Goal: Task Accomplishment & Management: Manage account settings

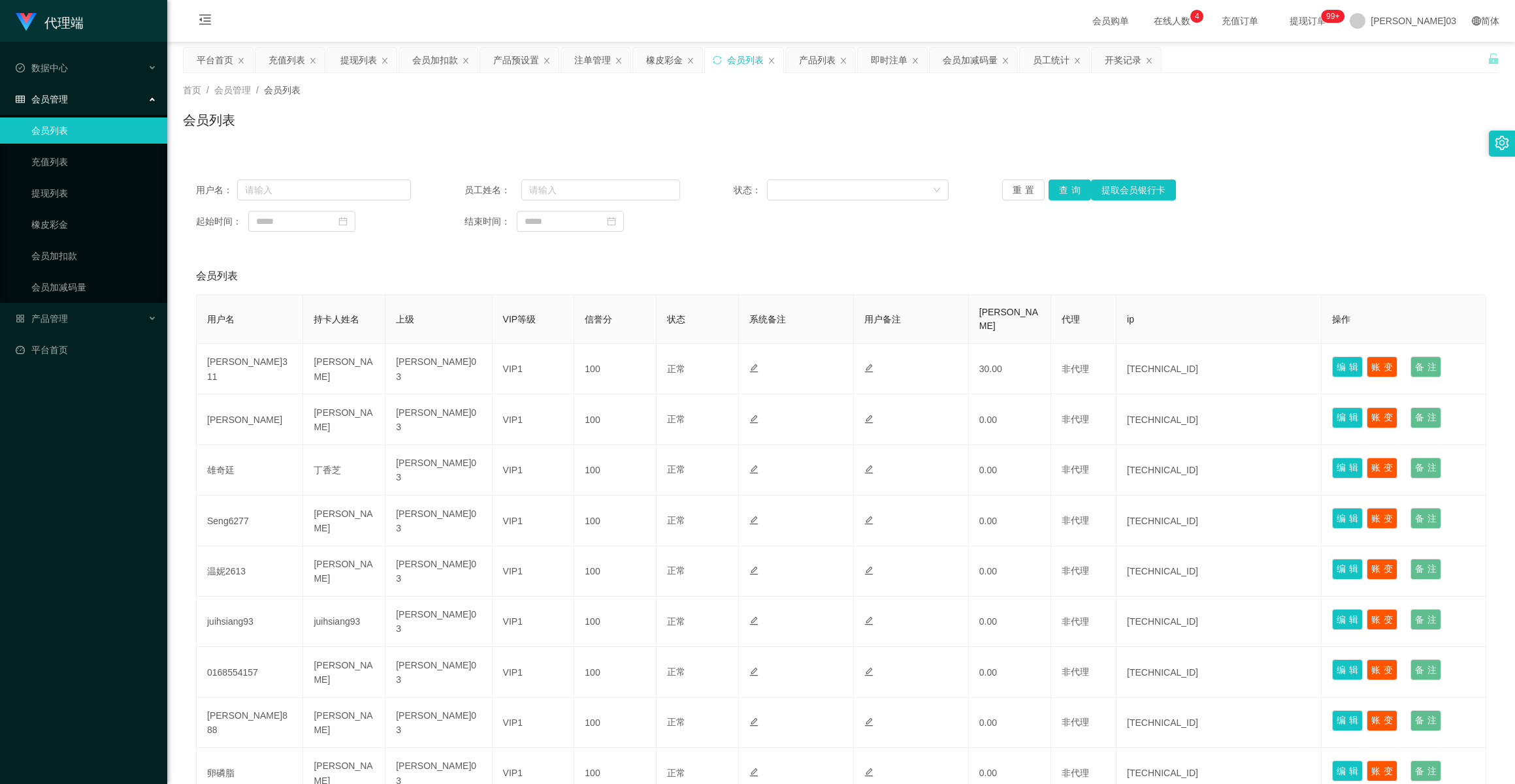
click at [1250, 96] on div "首页 / 会员管理 / 会员列表 /" at bounding box center [841, 90] width 1316 height 14
click at [88, 131] on link "会员列表" at bounding box center [94, 130] width 125 height 27
click at [58, 313] on font "产品管理" at bounding box center [50, 318] width 37 height 10
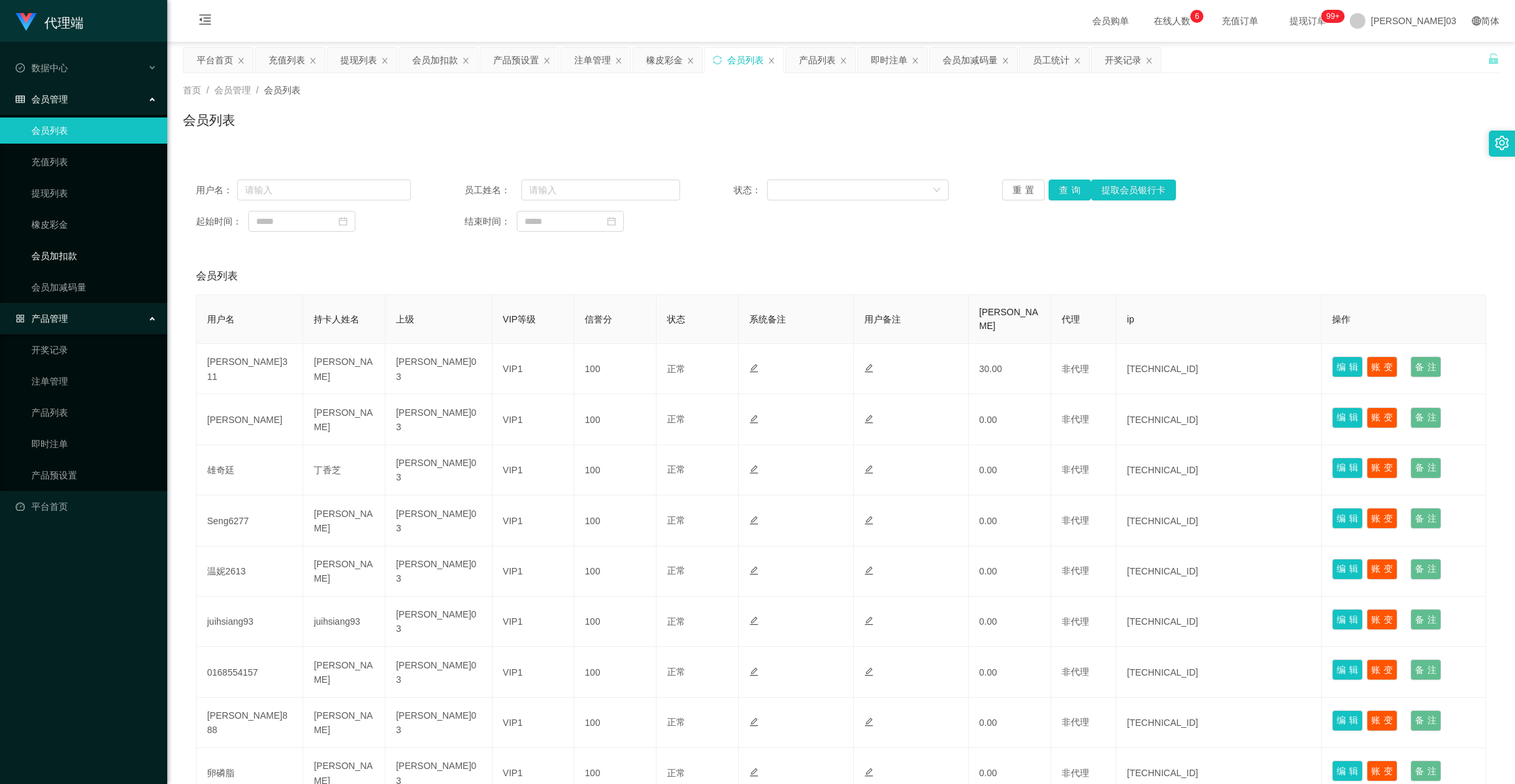
click at [55, 255] on link "会员加扣款" at bounding box center [94, 255] width 125 height 27
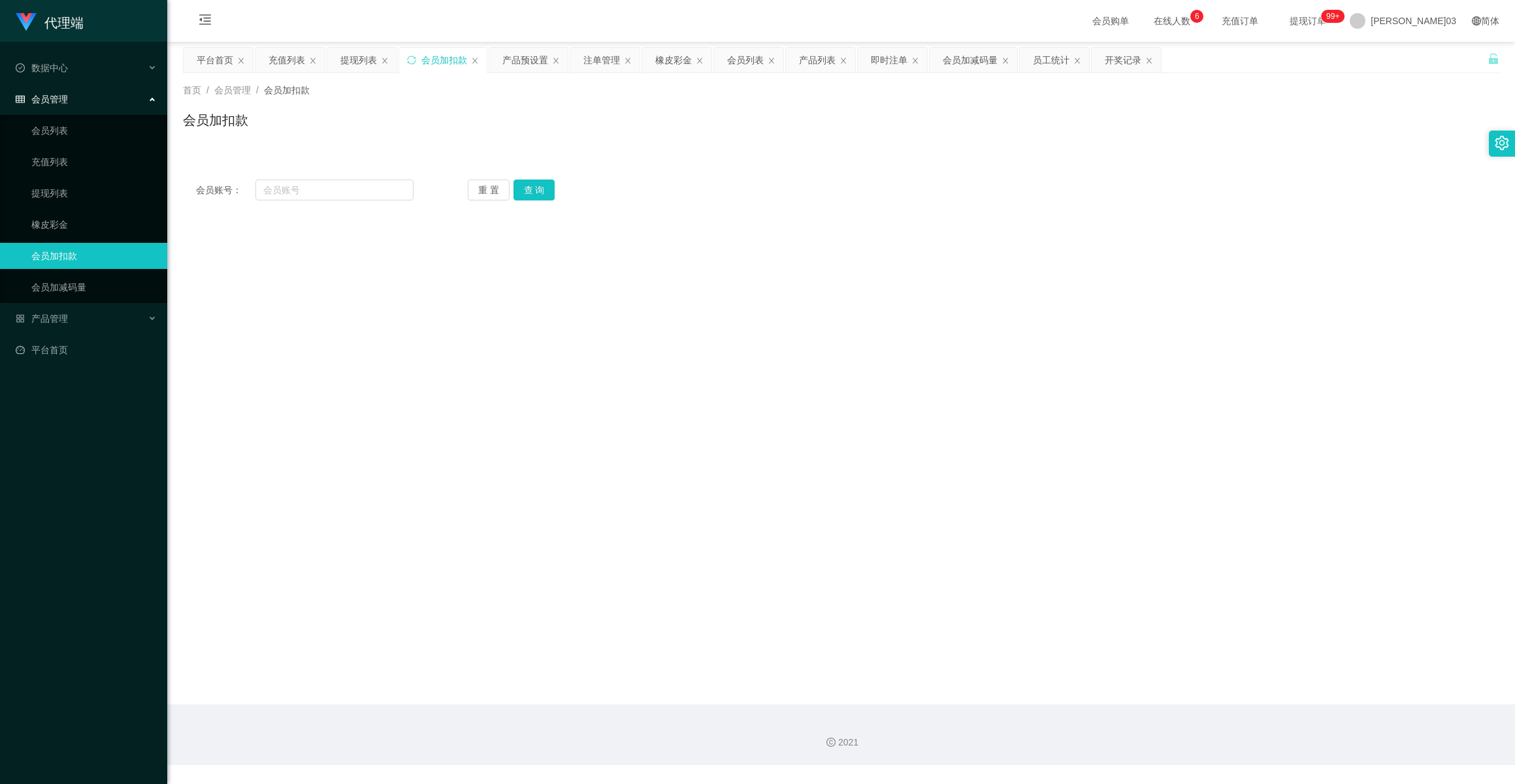
drag, startPoint x: 55, startPoint y: 255, endPoint x: 55, endPoint y: 246, distance: 9.0
click at [55, 253] on link "会员加扣款" at bounding box center [94, 255] width 125 height 27
drag, startPoint x: 473, startPoint y: 194, endPoint x: 447, endPoint y: 194, distance: 26.0
click at [473, 194] on button "重置" at bounding box center [487, 190] width 39 height 21
click at [327, 190] on input "text" at bounding box center [334, 190] width 158 height 21
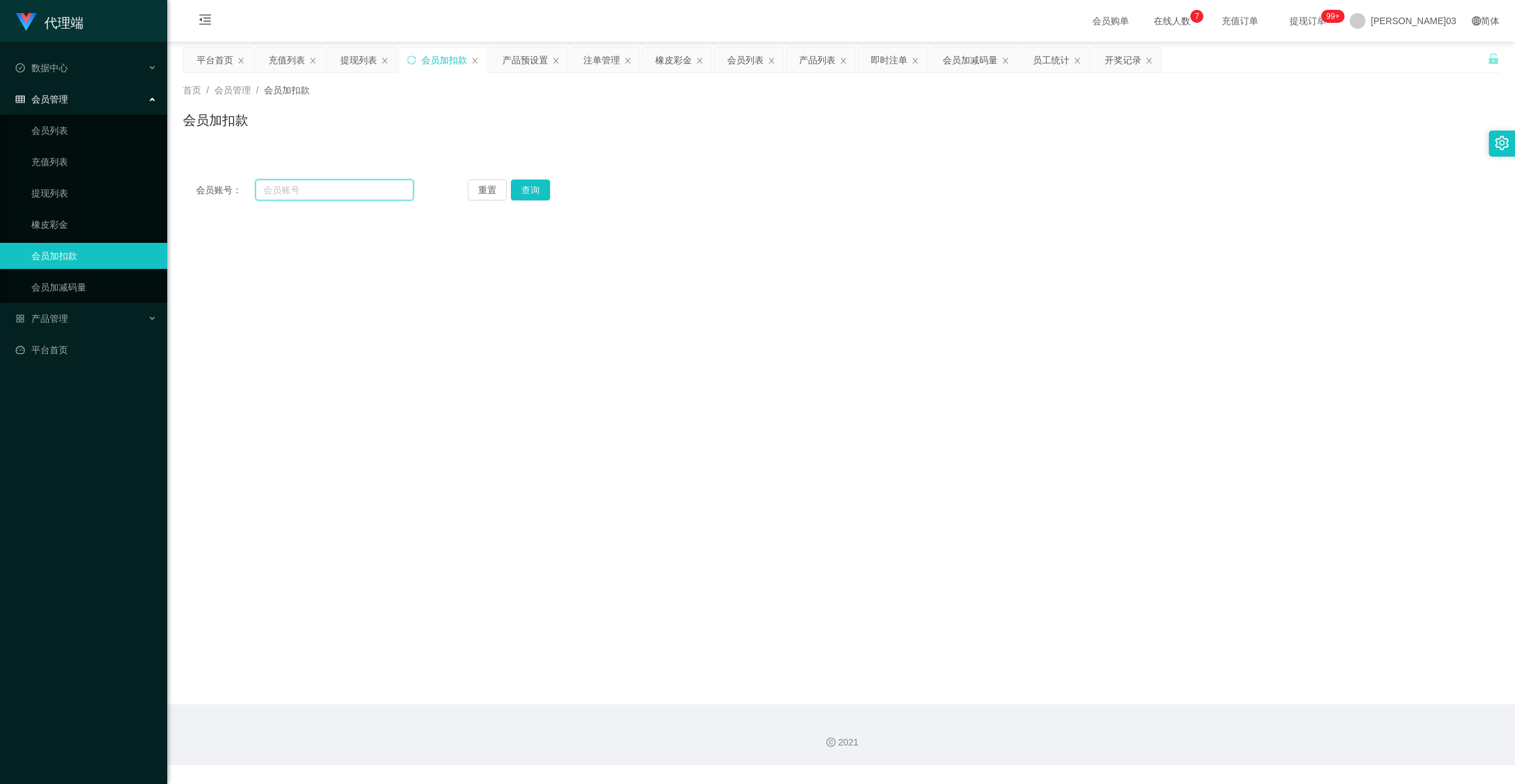
paste input "ZY5443"
type input "ZY5443"
click at [532, 193] on button "查询" at bounding box center [534, 190] width 43 height 21
click at [83, 316] on div "产品管理" at bounding box center [84, 319] width 167 height 27
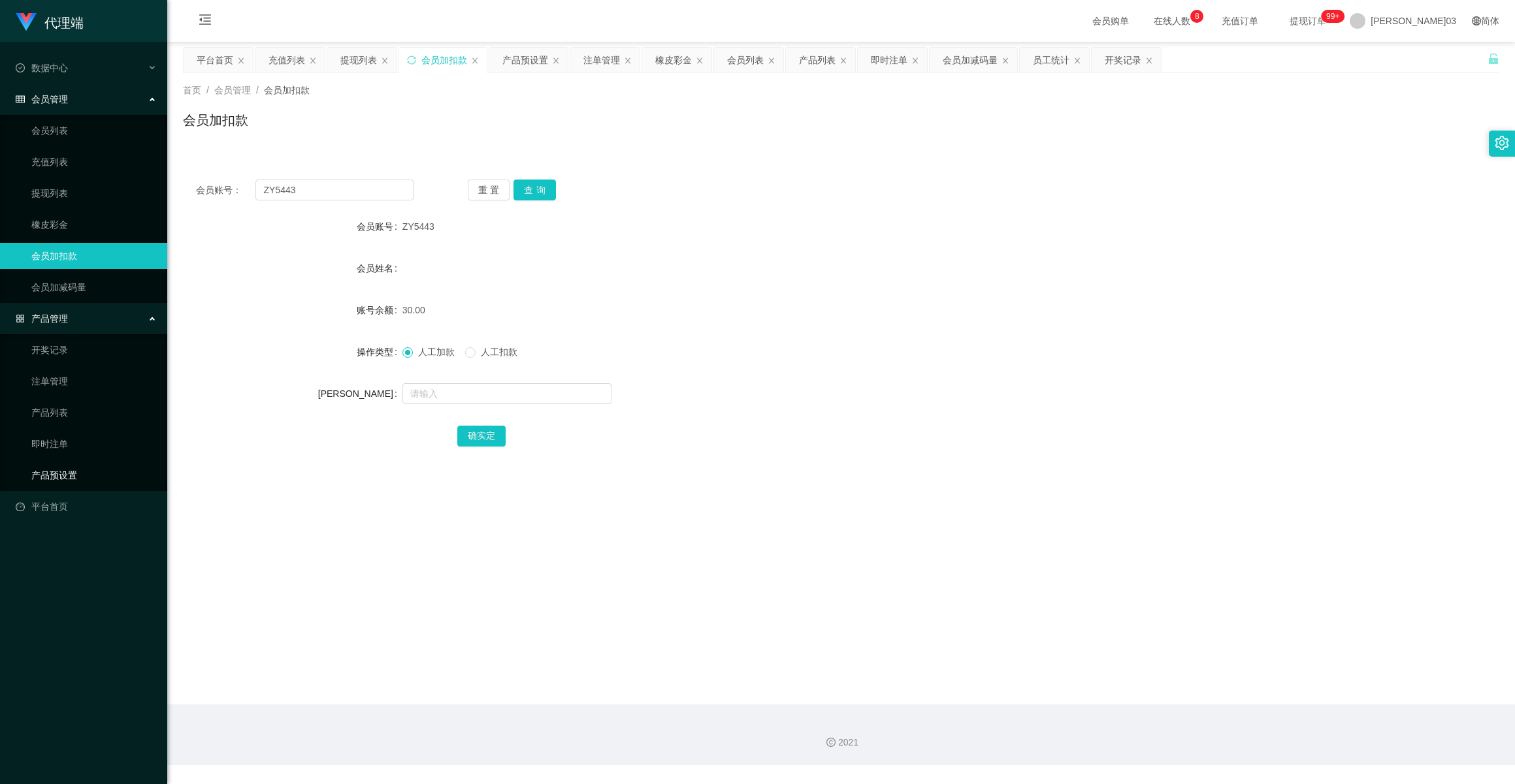
click at [68, 468] on link "产品预设置" at bounding box center [94, 476] width 125 height 27
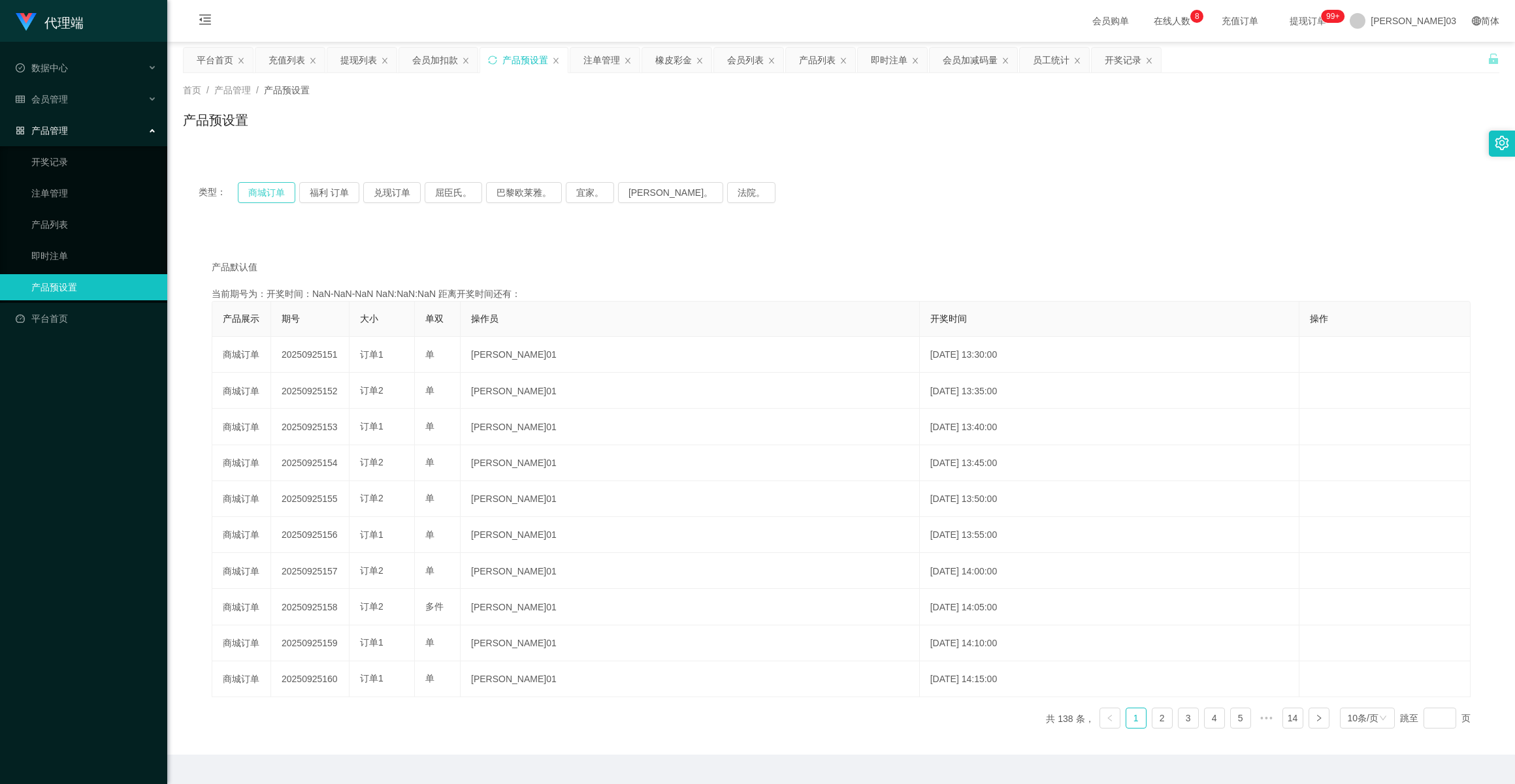
click at [268, 196] on button "商城订单" at bounding box center [267, 193] width 58 height 21
click at [264, 190] on button "商城订单" at bounding box center [267, 193] width 58 height 21
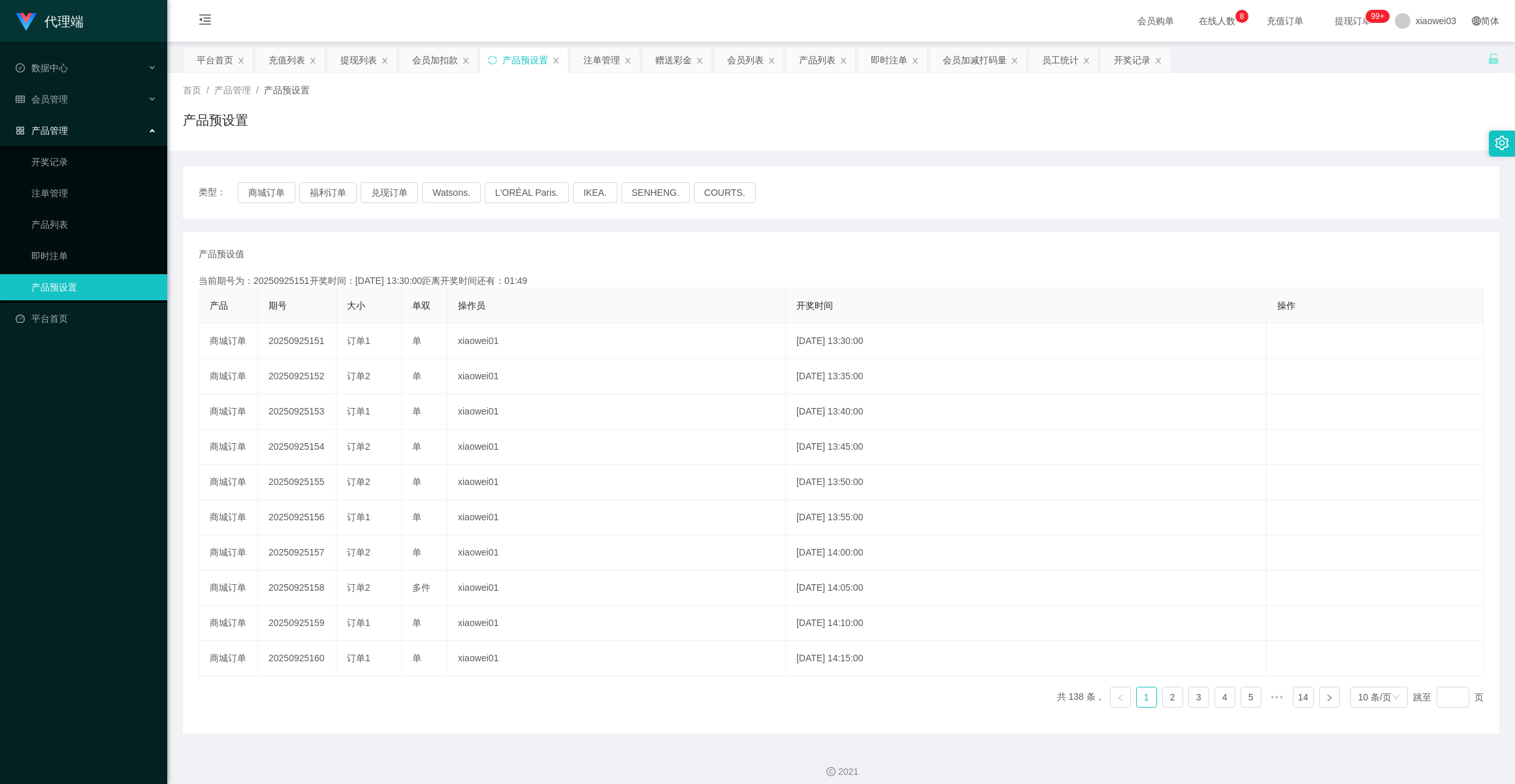
drag, startPoint x: 0, startPoint y: 0, endPoint x: 92, endPoint y: 267, distance: 282.4
click at [92, 267] on ul "开奖记录 注单管理 产品列表 即时注单 产品预设置" at bounding box center [84, 224] width 167 height 157
click at [80, 216] on link "产品列表" at bounding box center [94, 224] width 125 height 27
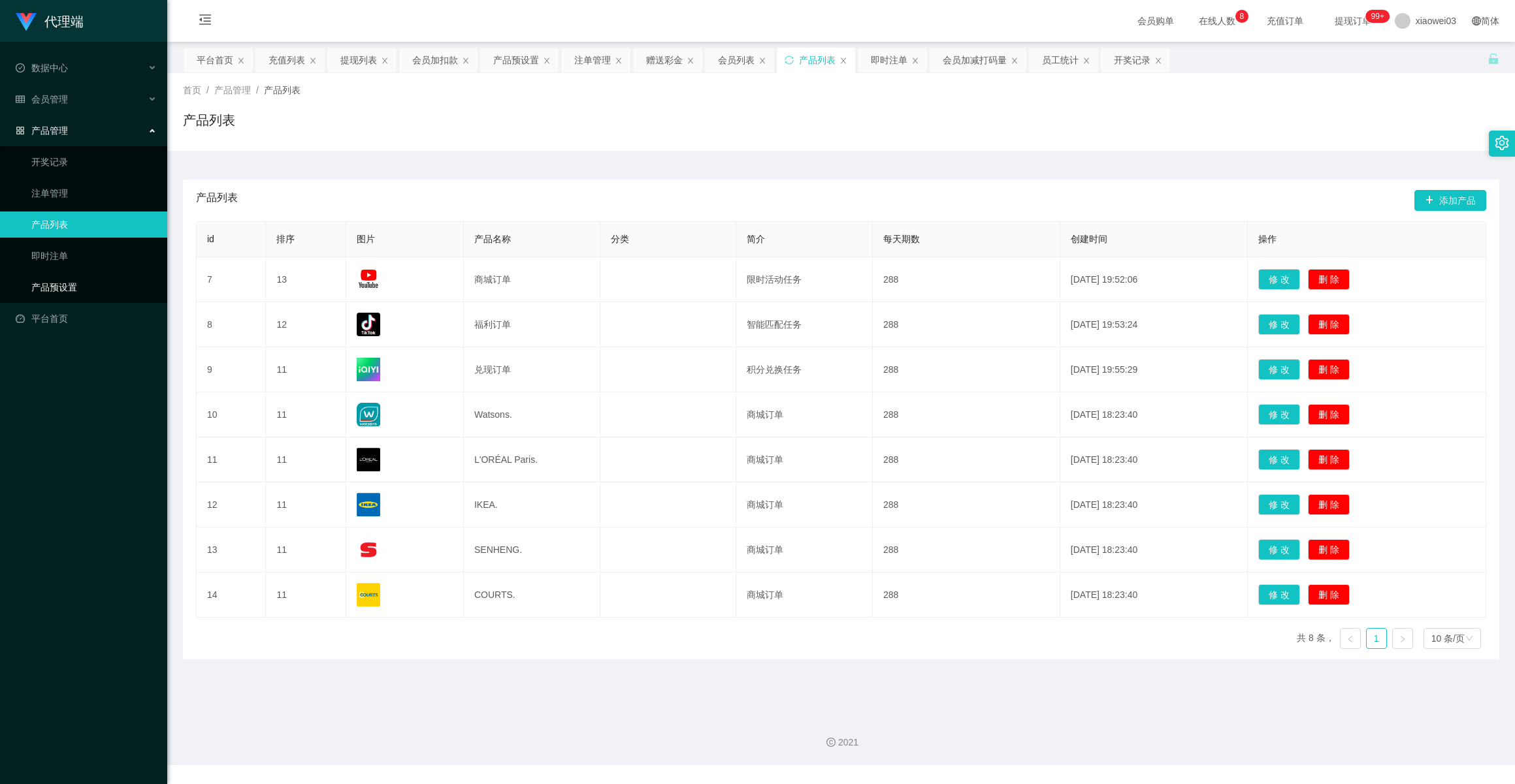
click at [76, 274] on link "产品预设置" at bounding box center [94, 287] width 125 height 27
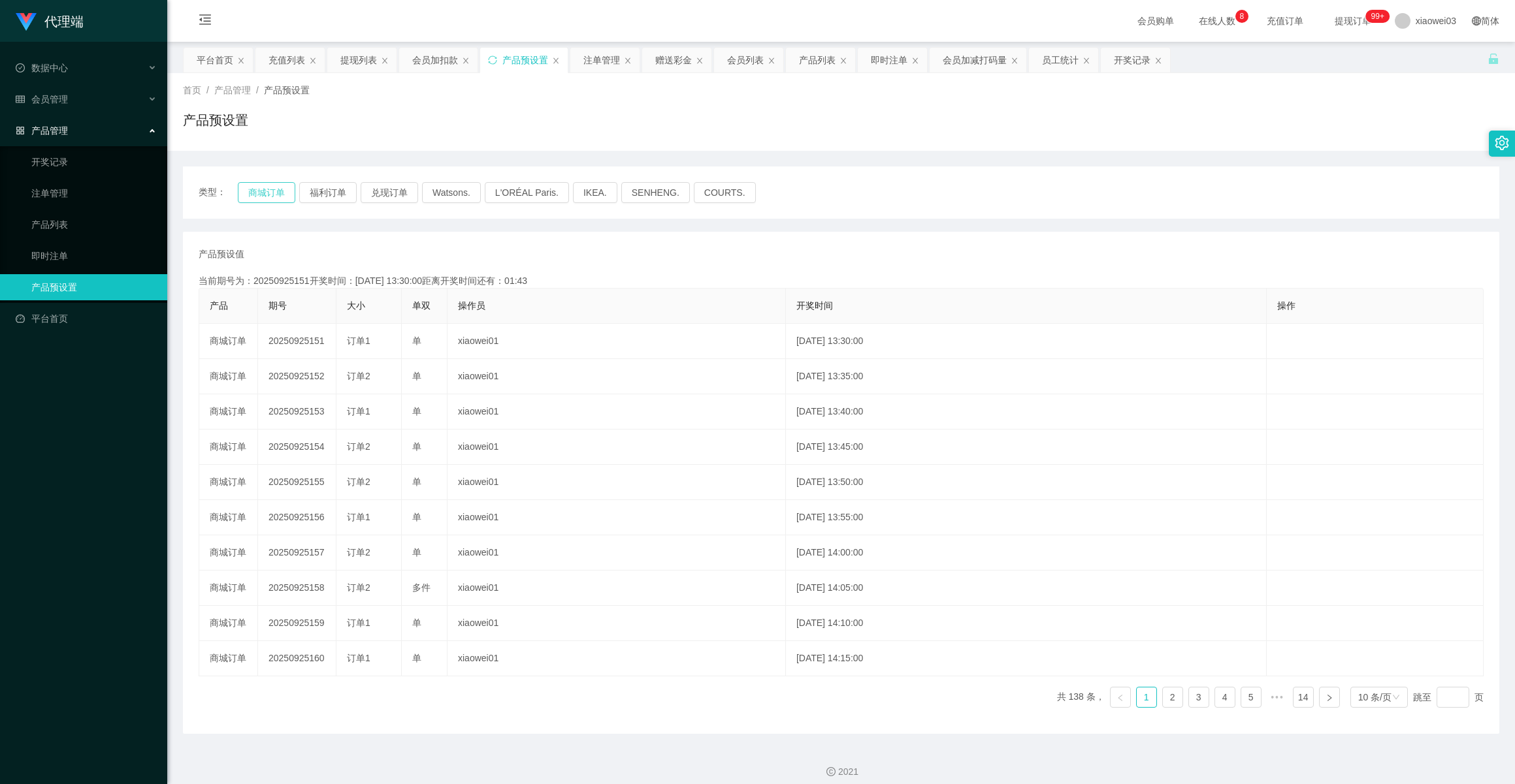
click at [255, 202] on button "商城订单" at bounding box center [267, 193] width 58 height 21
click at [257, 194] on button "商城订单" at bounding box center [267, 193] width 58 height 21
click at [117, 565] on div "代理端 数据中心 会员管理 产品管理 开奖记录 注单管理 产品列表 即时注单 产品预设置 平台首页" at bounding box center [84, 392] width 167 height 784
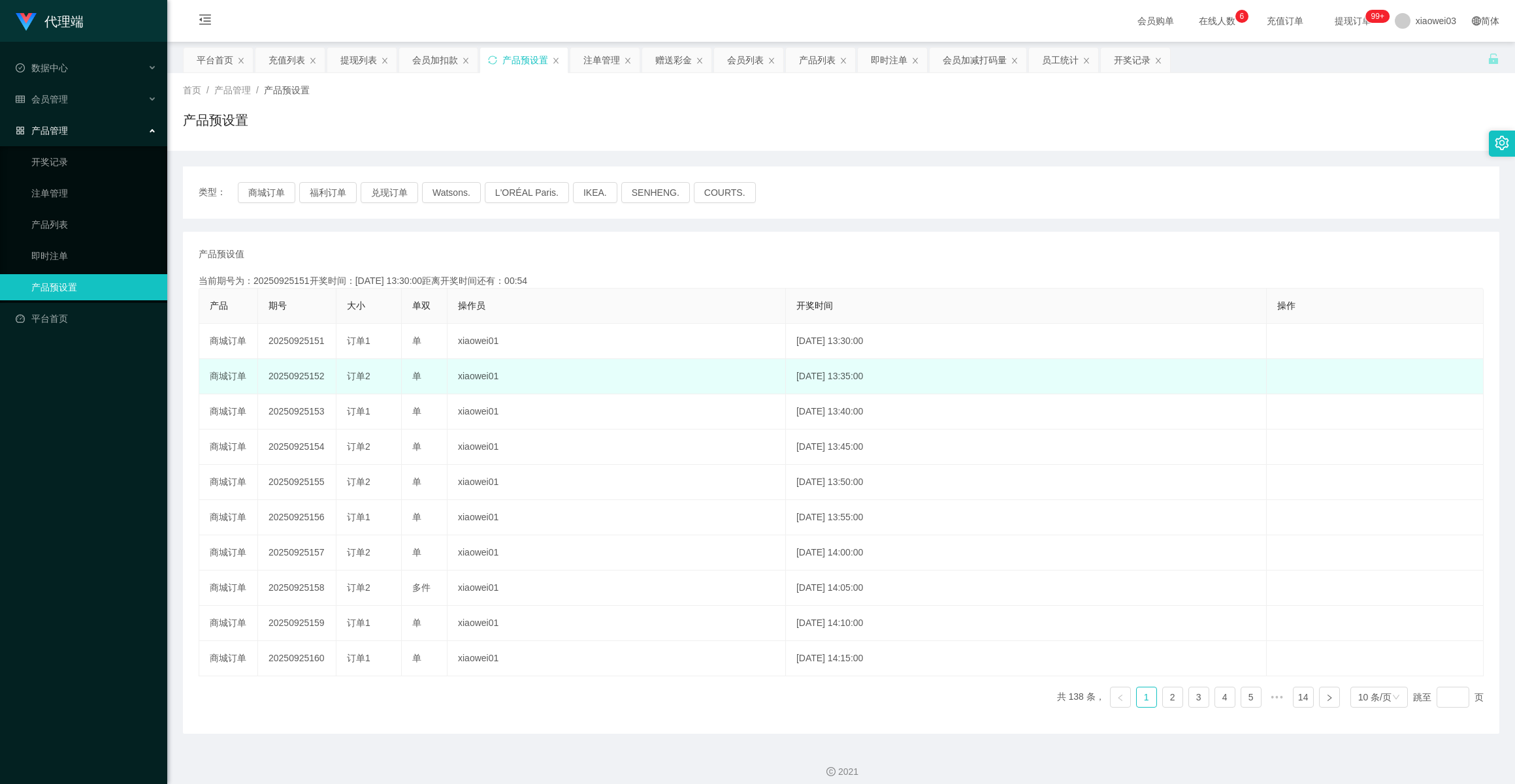
drag, startPoint x: 269, startPoint y: 376, endPoint x: 324, endPoint y: 375, distance: 55.0
click at [324, 375] on td "20250925152" at bounding box center [297, 377] width 79 height 35
copy td "20250925152"
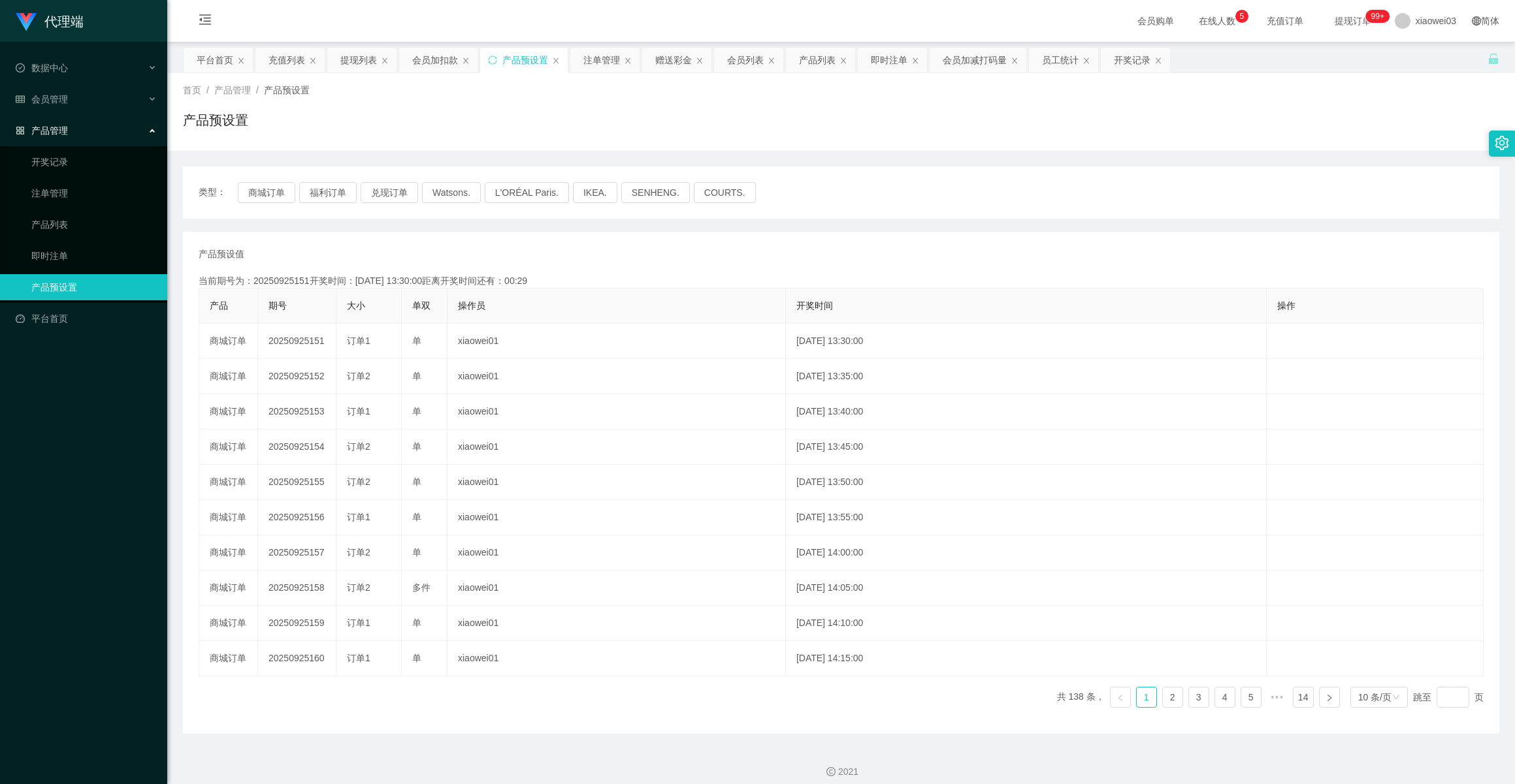
click at [128, 545] on div "代理端 数据中心 会员管理 产品管理 开奖记录 注单管理 产品列表 即时注单 产品预设置 平台首页" at bounding box center [84, 392] width 167 height 784
click at [73, 184] on link "注单管理" at bounding box center [94, 193] width 125 height 27
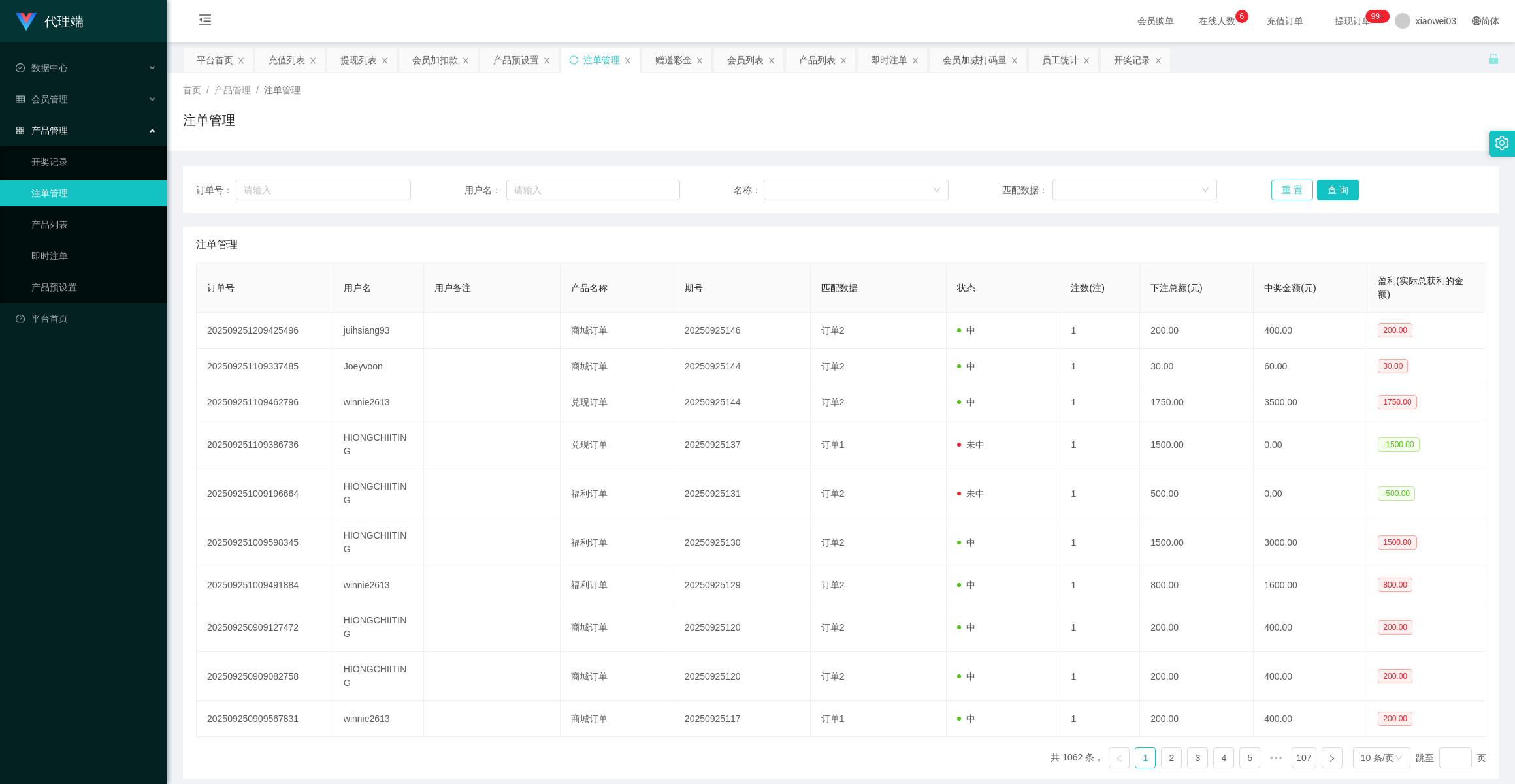
click at [1277, 190] on button "重 置" at bounding box center [1292, 190] width 42 height 21
click at [1280, 185] on button "重 置" at bounding box center [1292, 190] width 42 height 21
click at [81, 102] on div "会员管理" at bounding box center [84, 99] width 167 height 27
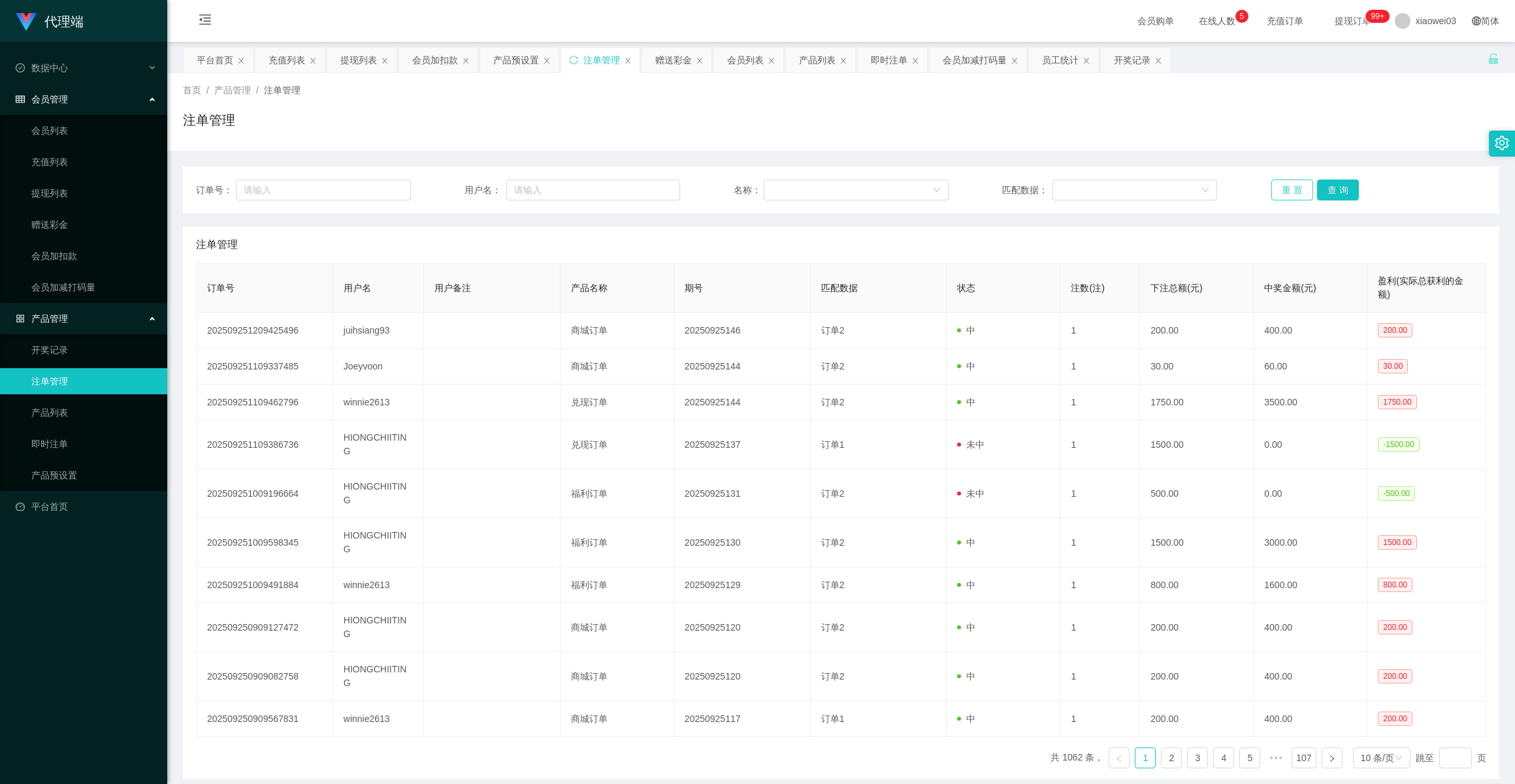
click at [1300, 186] on button "重 置" at bounding box center [1292, 190] width 42 height 21
click at [1328, 187] on button "查 询" at bounding box center [1338, 190] width 42 height 21
click at [1292, 193] on button "重 置" at bounding box center [1292, 190] width 42 height 21
click at [800, 140] on div "注单管理" at bounding box center [841, 125] width 1316 height 30
click at [701, 234] on div "注单管理" at bounding box center [841, 245] width 1291 height 37
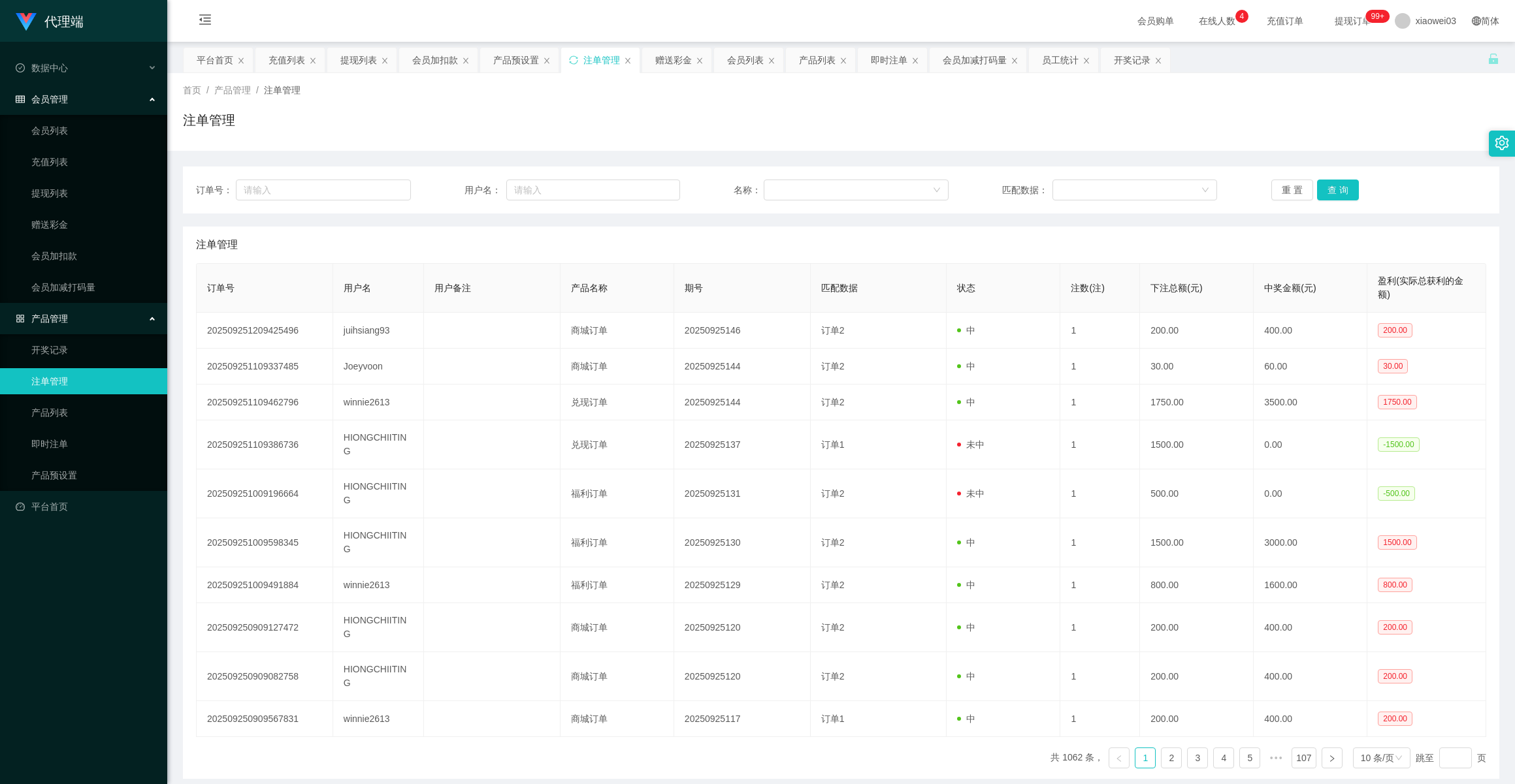
click at [59, 365] on ul "开奖记录 注单管理 产品列表 即时注单 产品预设置" at bounding box center [84, 412] width 167 height 157
click at [65, 370] on link "注单管理" at bounding box center [94, 382] width 125 height 27
click at [1292, 188] on button "重 置" at bounding box center [1292, 190] width 42 height 21
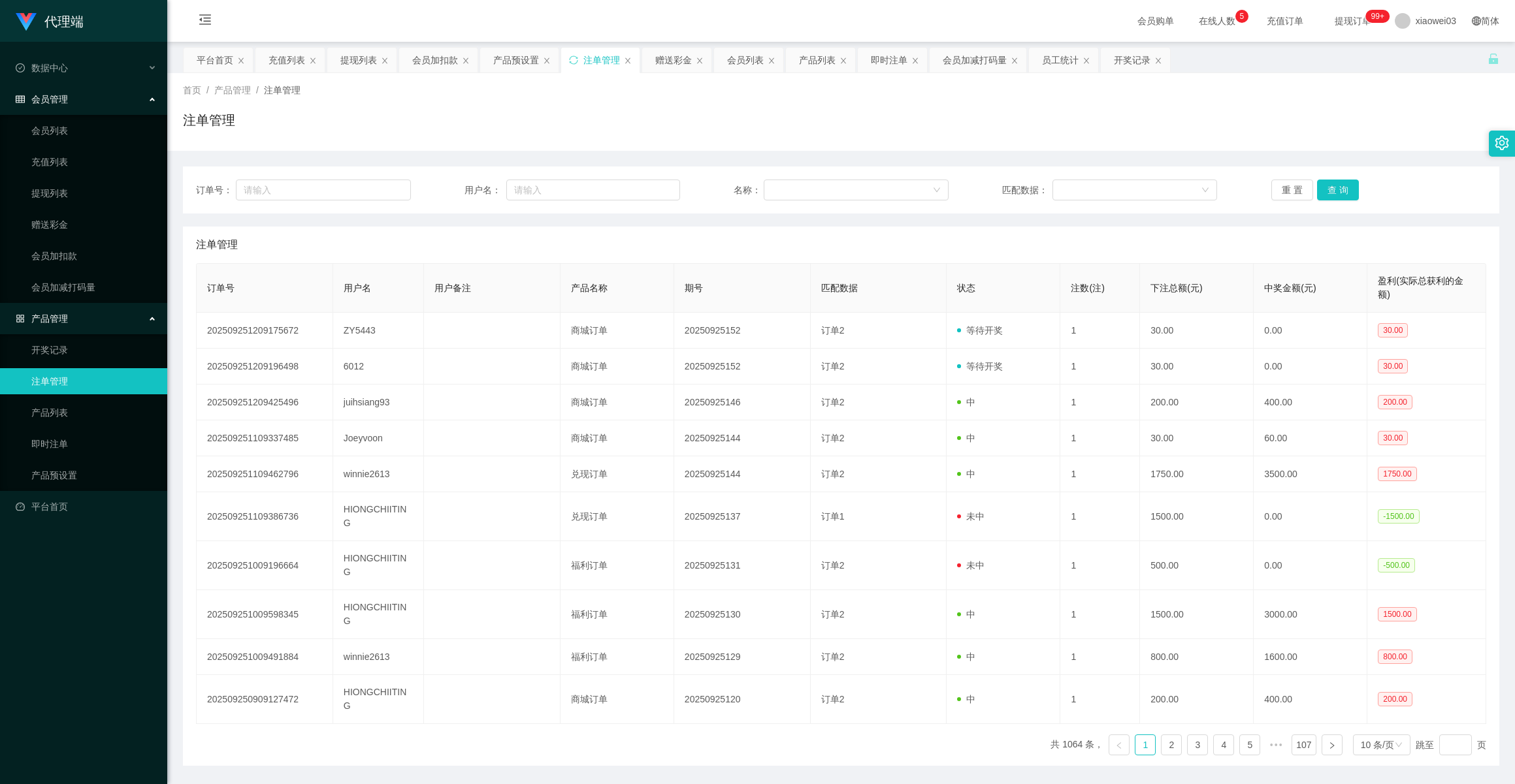
click at [788, 113] on div "注单管理" at bounding box center [841, 125] width 1316 height 30
click at [75, 192] on link "提现列表" at bounding box center [94, 193] width 125 height 27
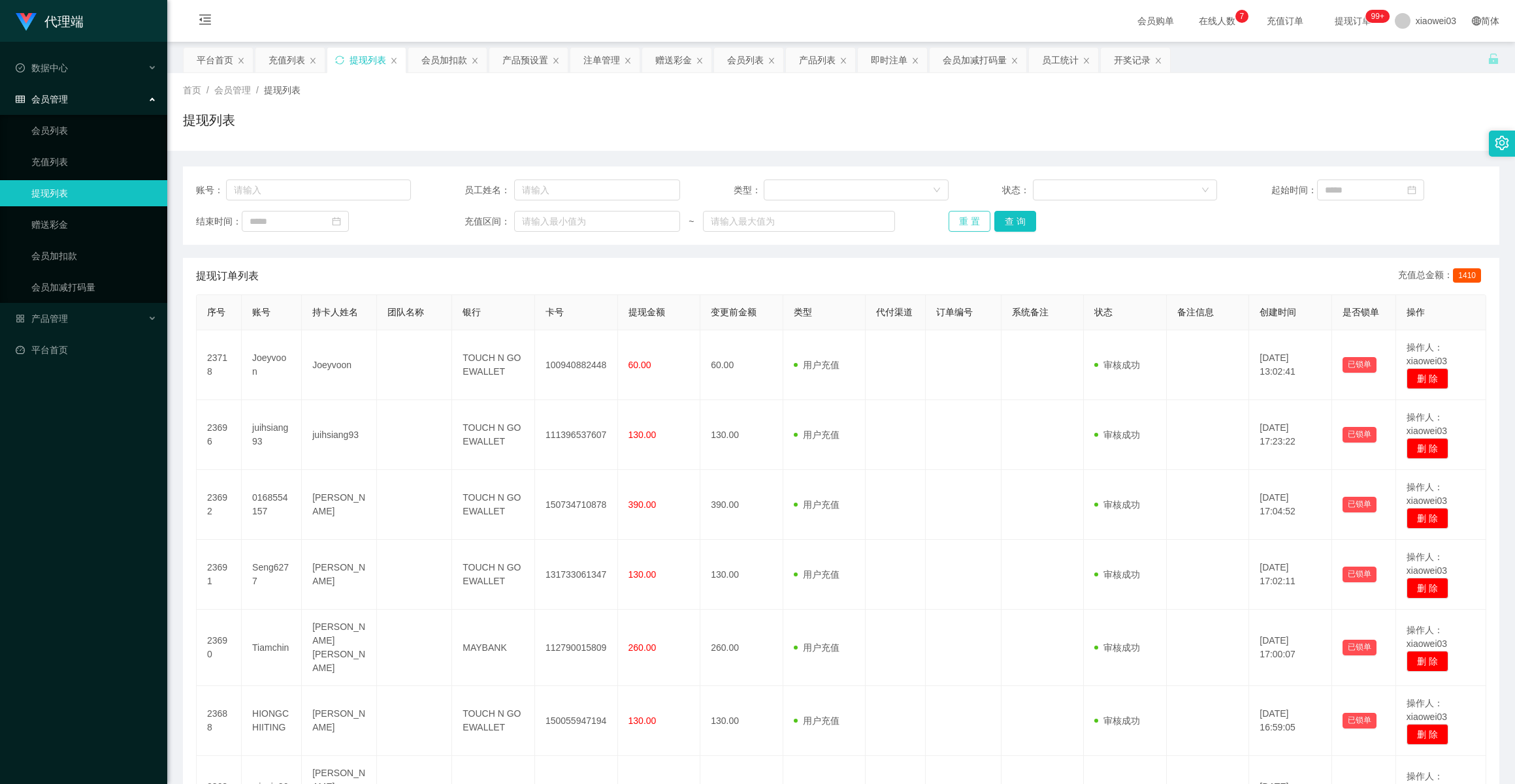
click at [960, 226] on button "重 置" at bounding box center [970, 222] width 42 height 21
click at [960, 224] on button "重 置" at bounding box center [970, 222] width 42 height 21
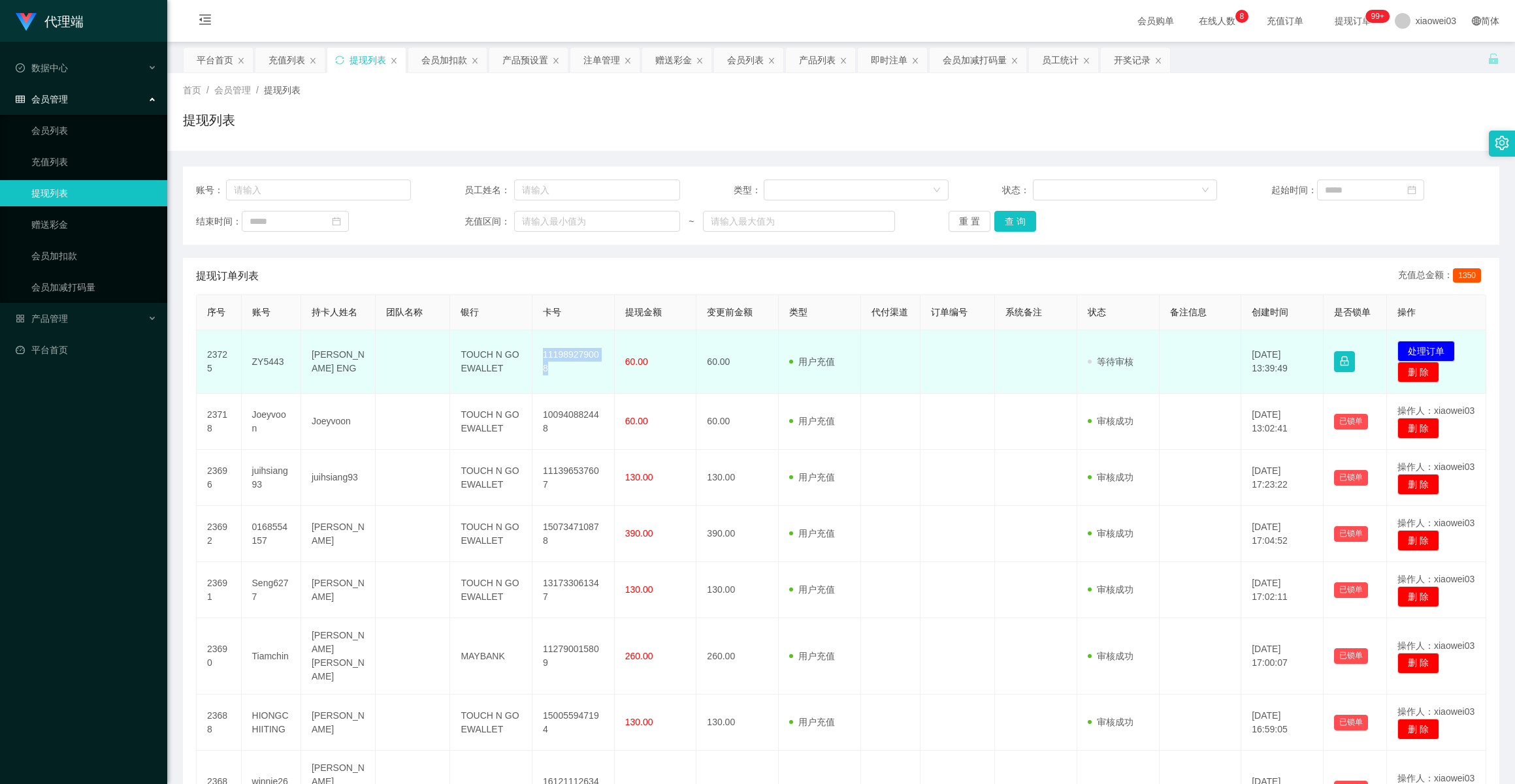
drag, startPoint x: 541, startPoint y: 362, endPoint x: 603, endPoint y: 363, distance: 62.0
click at [603, 363] on td "111989279008" at bounding box center [574, 361] width 82 height 63
copy td "111989279008"
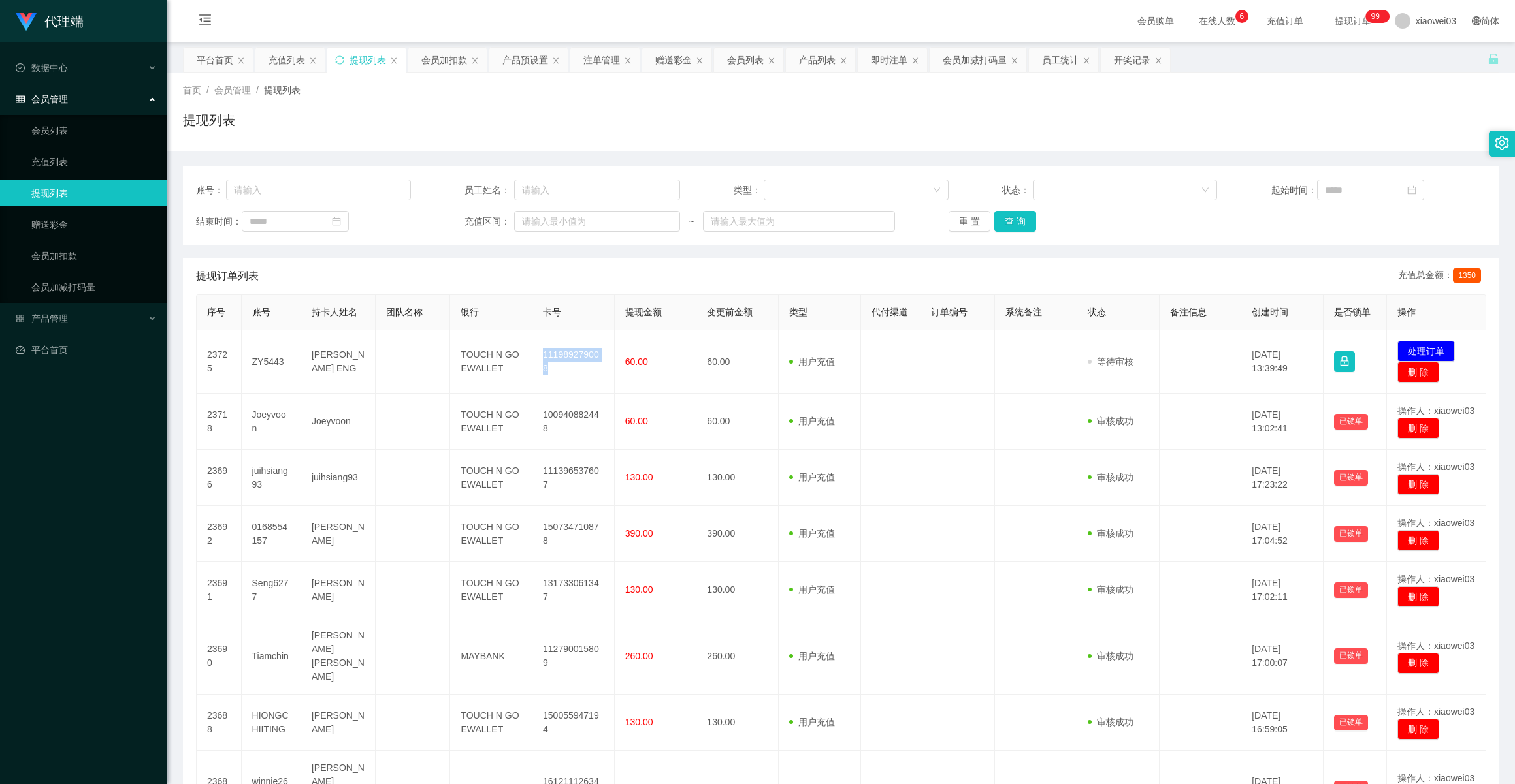
click at [942, 85] on div "首页 / 会员管理 / 提现列表 /" at bounding box center [841, 90] width 1316 height 14
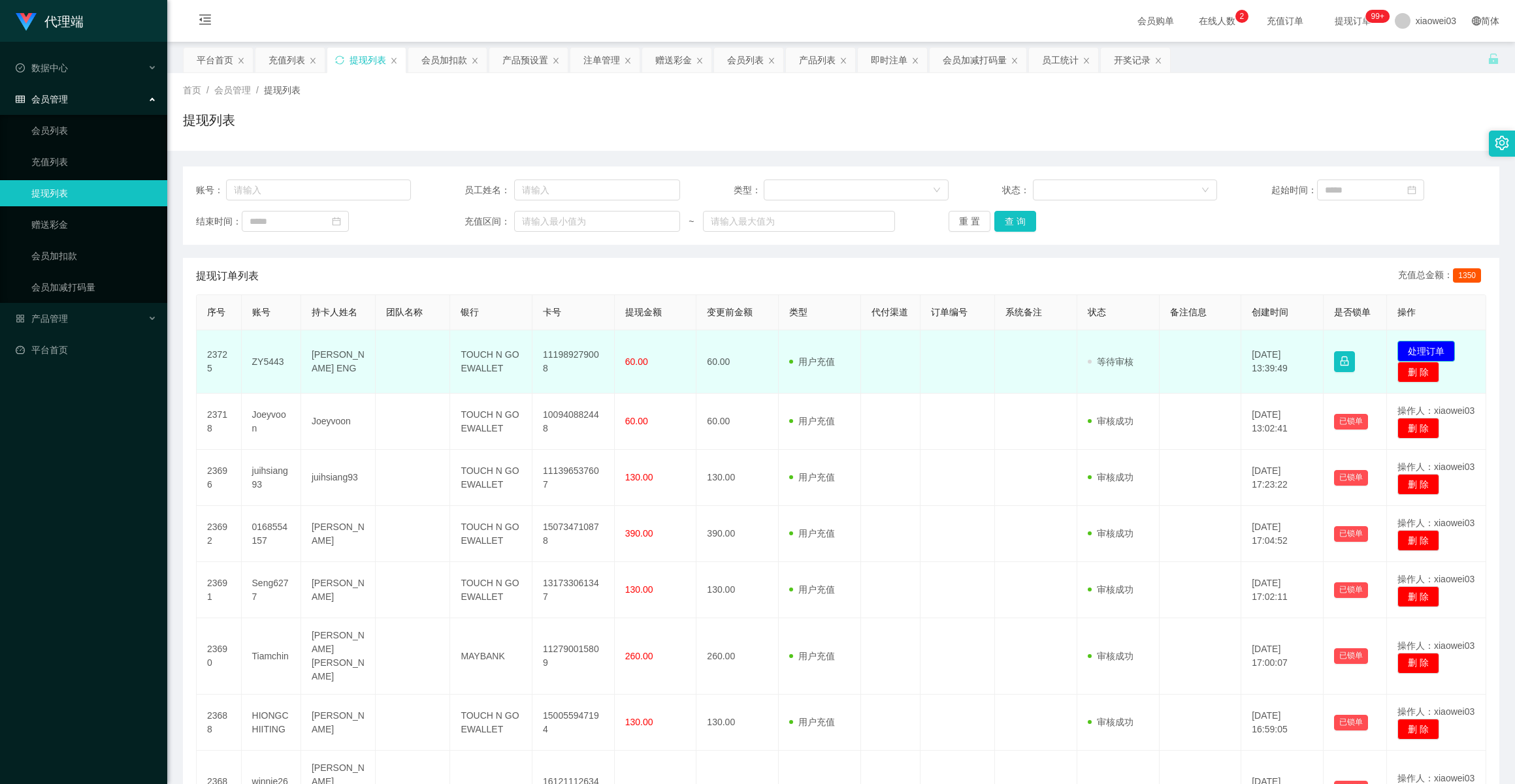
click at [1426, 351] on button "处理订单" at bounding box center [1427, 351] width 58 height 21
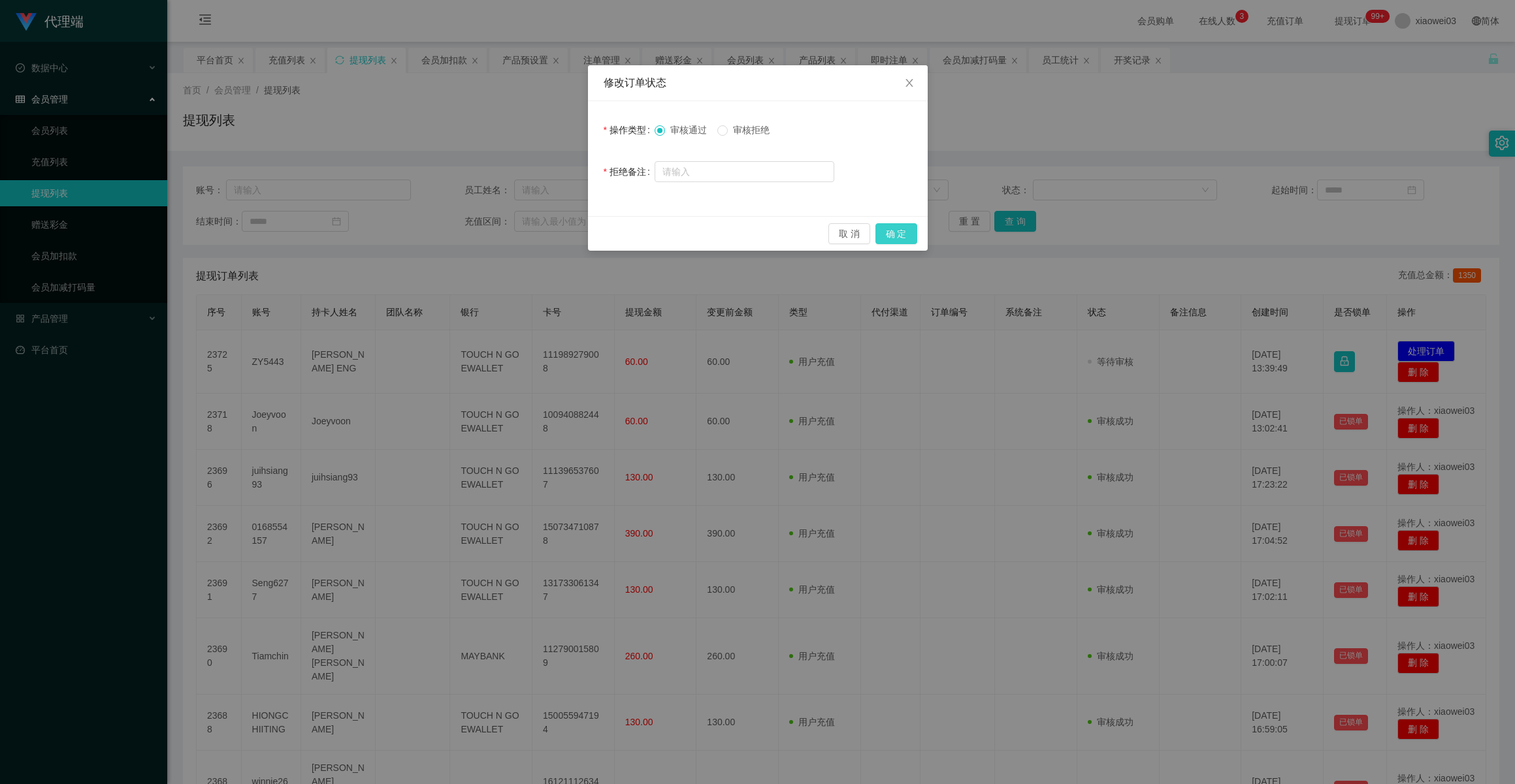
click at [893, 232] on button "确 定" at bounding box center [896, 234] width 42 height 21
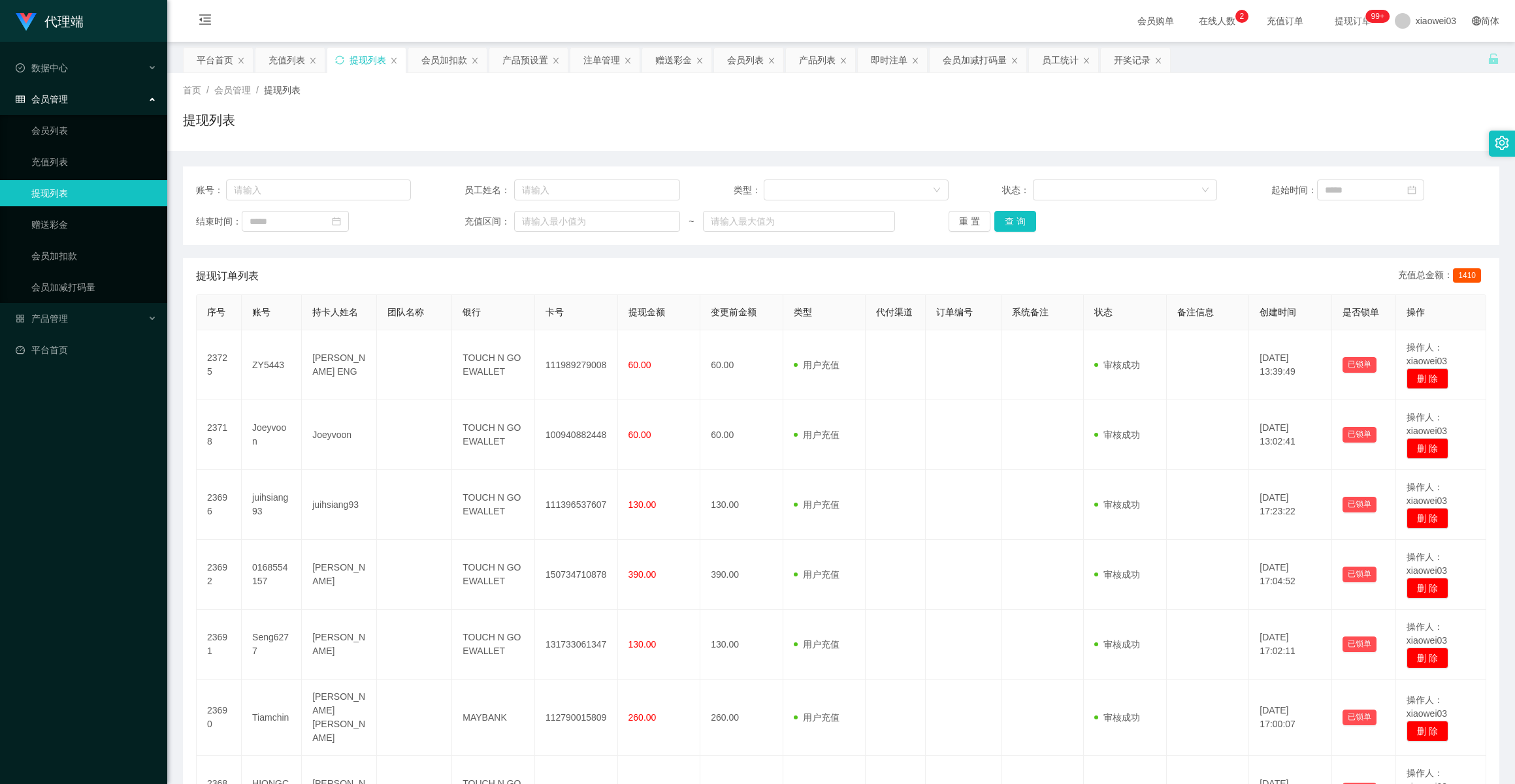
click at [122, 183] on link "提现列表" at bounding box center [94, 193] width 125 height 27
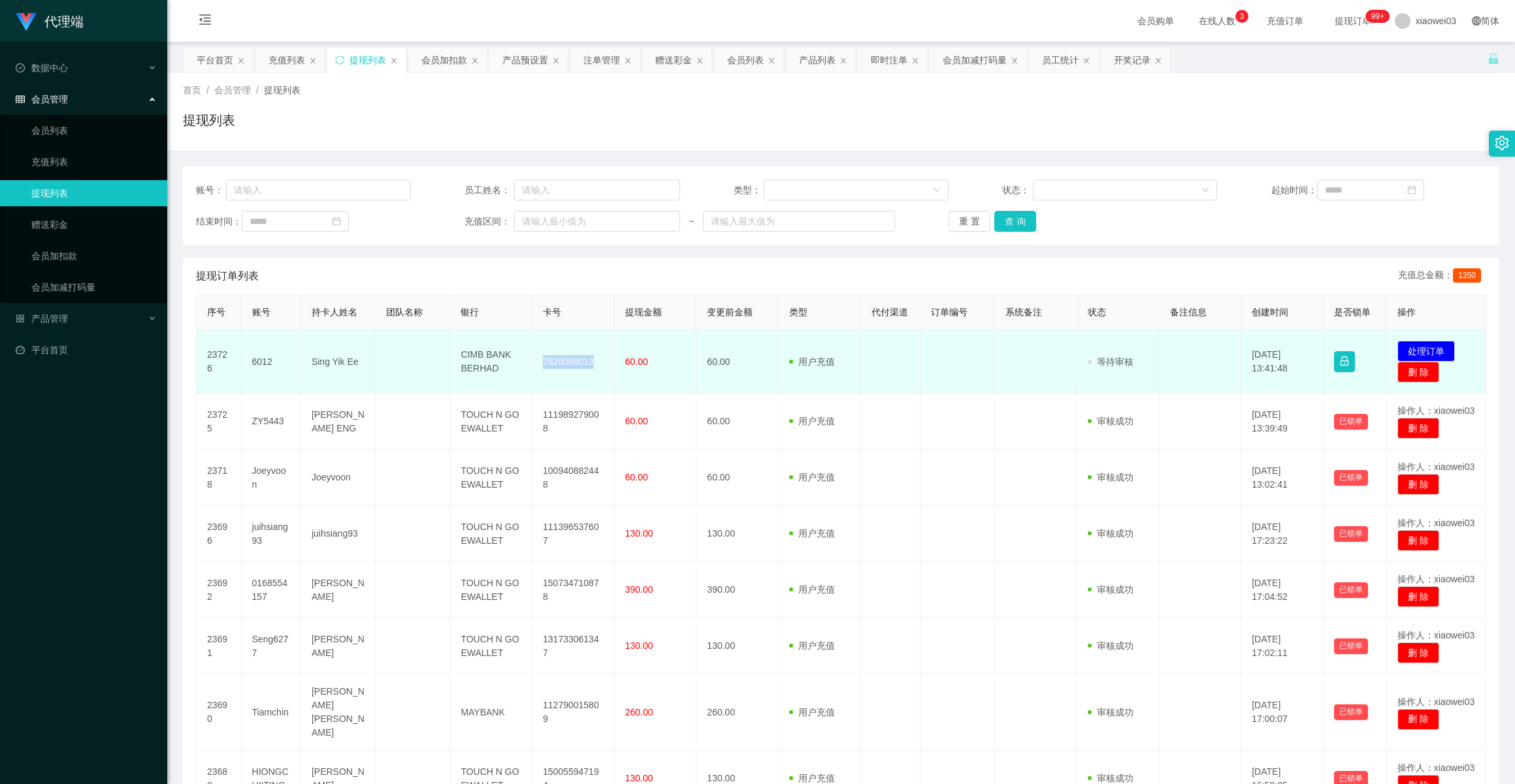
drag, startPoint x: 535, startPoint y: 363, endPoint x: 590, endPoint y: 365, distance: 55.0
click at [590, 365] on td "7628098013" at bounding box center [574, 361] width 82 height 63
copy td "7628098013"
drag, startPoint x: 460, startPoint y: 355, endPoint x: 504, endPoint y: 365, distance: 45.1
click at [504, 365] on td "CIMB BANK BERHAD" at bounding box center [491, 361] width 82 height 63
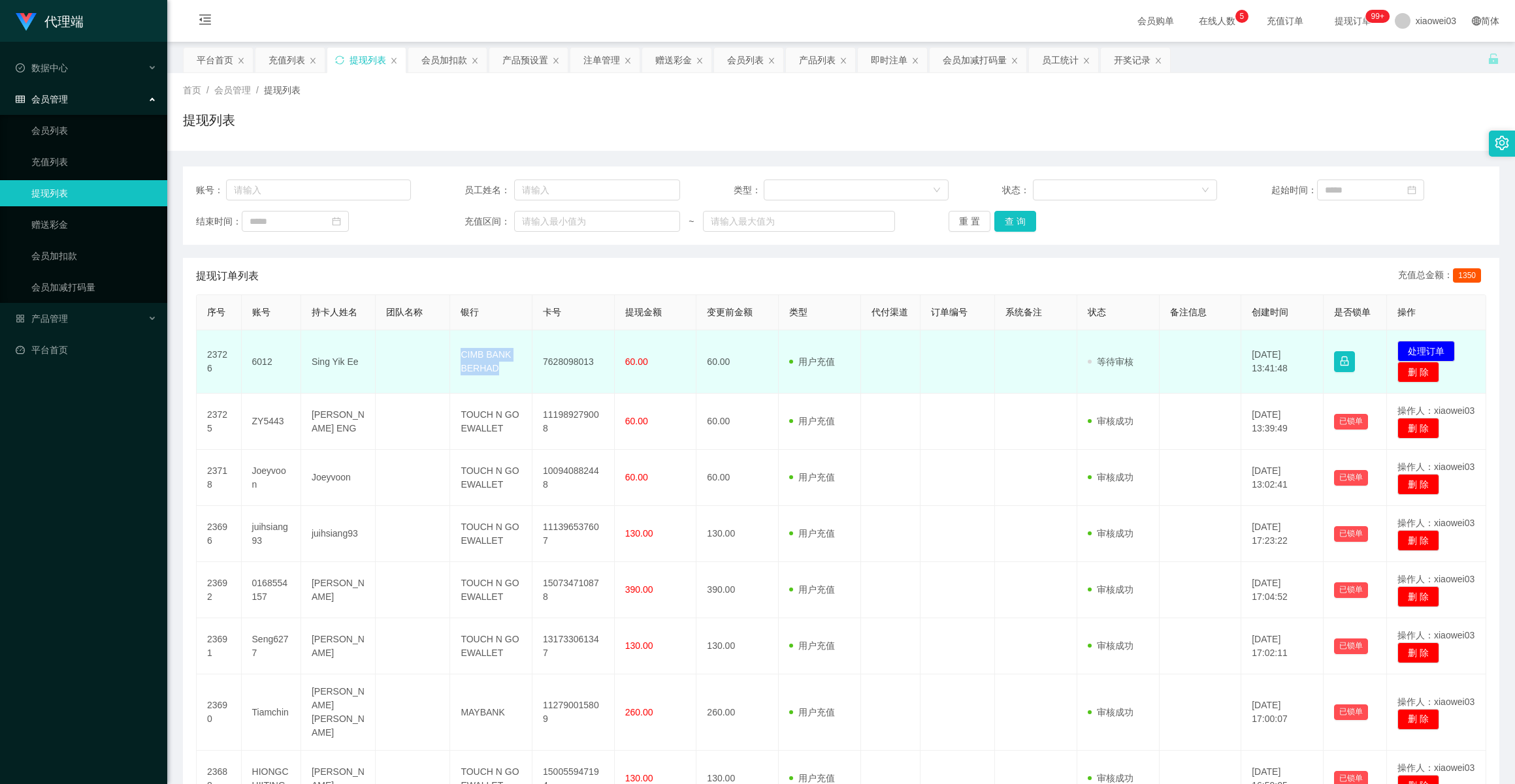
copy td "CIMB BANK BERHAD"
click at [1412, 351] on button "处理订单" at bounding box center [1427, 351] width 58 height 21
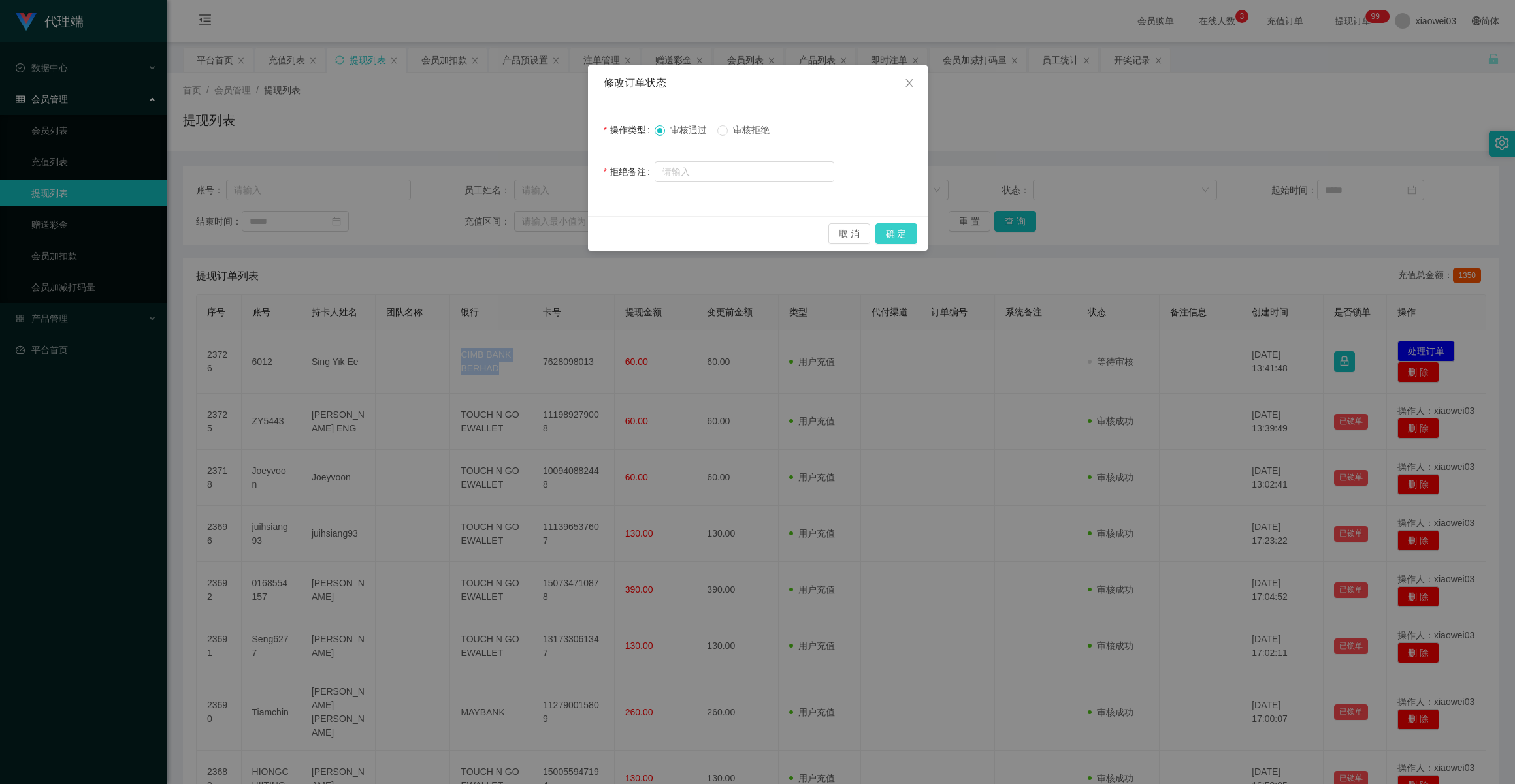
click at [903, 235] on button "确 定" at bounding box center [896, 234] width 42 height 21
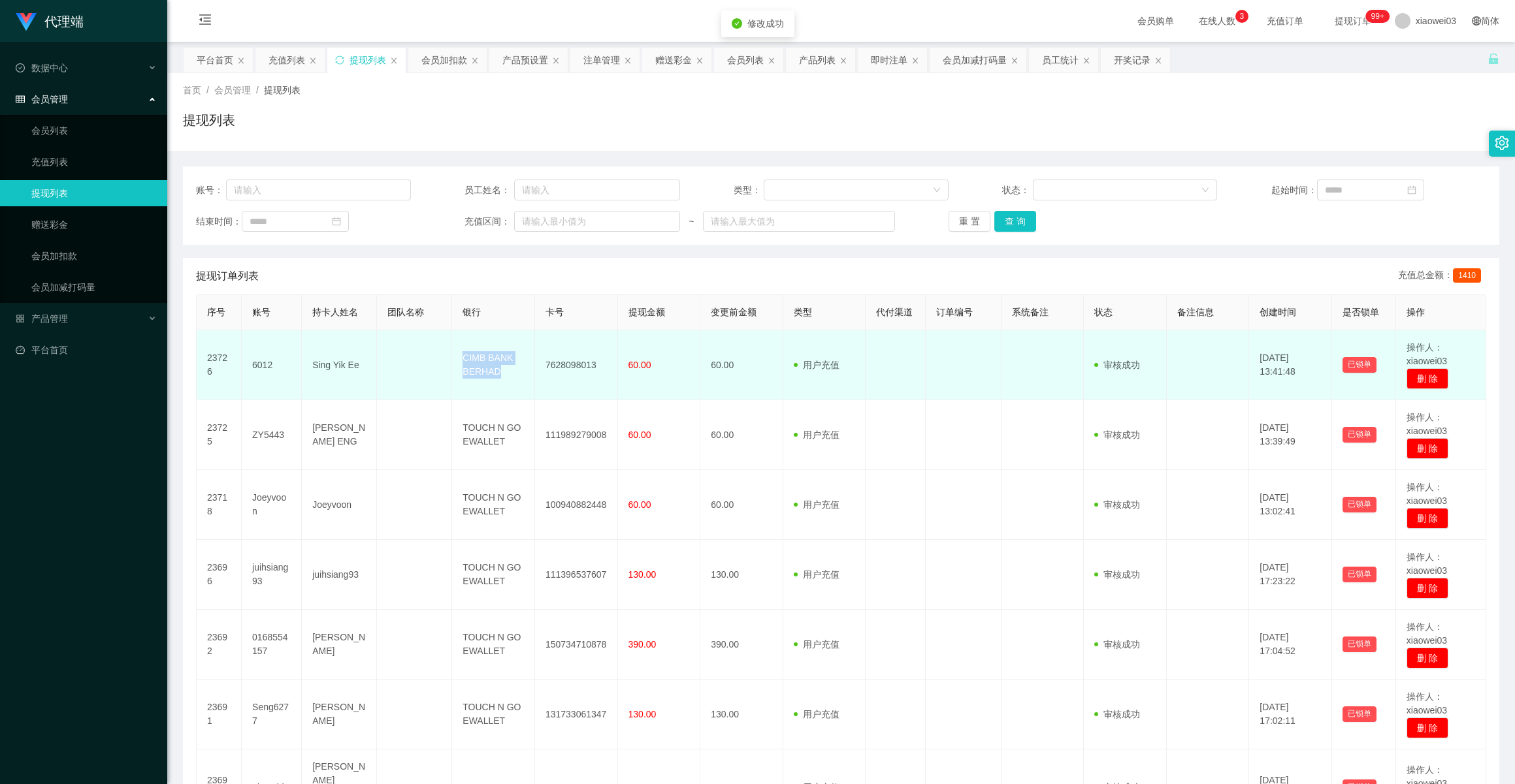
click at [496, 357] on td "CIMB BANK BERHAD" at bounding box center [493, 365] width 83 height 70
